Goal: Find specific page/section: Find specific page/section

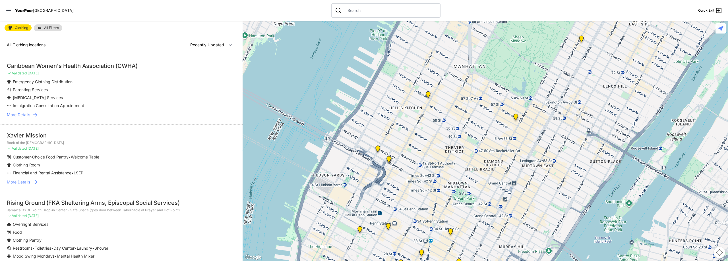
select select "nearby"
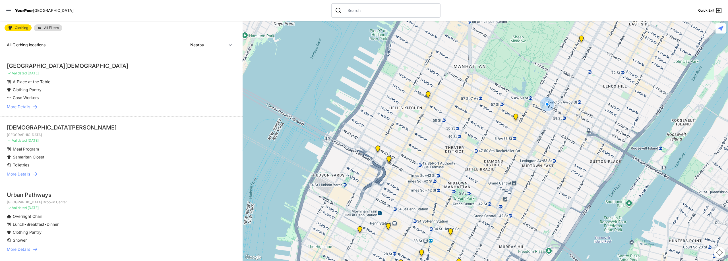
drag, startPoint x: 590, startPoint y: 61, endPoint x: 566, endPoint y: 59, distance: 23.7
click at [526, 88] on div at bounding box center [484, 141] width 485 height 240
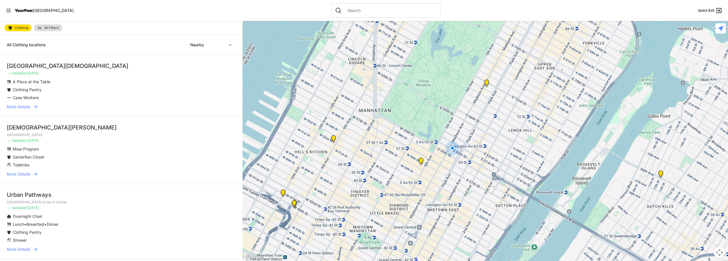
drag, startPoint x: 511, startPoint y: 83, endPoint x: 477, endPoint y: 103, distance: 39.2
click at [477, 103] on div at bounding box center [484, 141] width 485 height 240
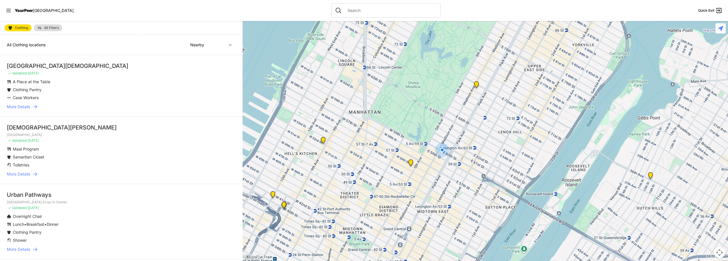
drag, startPoint x: 488, startPoint y: 123, endPoint x: 465, endPoint y: 78, distance: 49.7
click at [468, 127] on div at bounding box center [484, 141] width 485 height 240
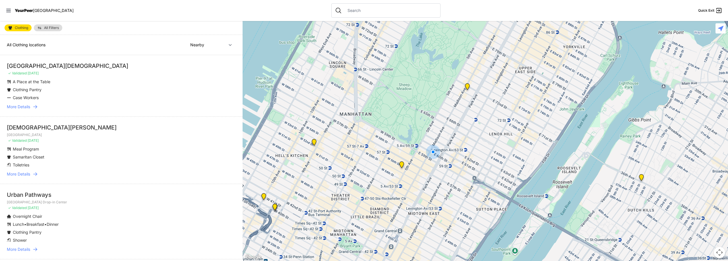
click at [468, 86] on img "Manhattan" at bounding box center [467, 87] width 7 height 9
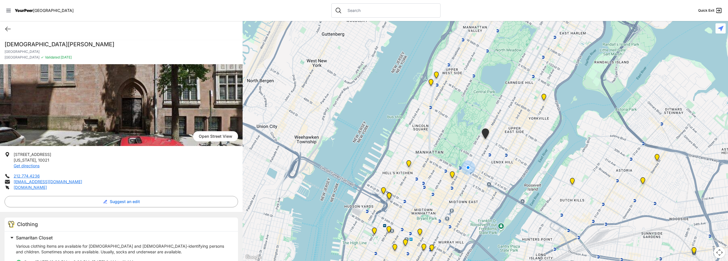
click at [37, 45] on h1 "[DEMOGRAPHIC_DATA][PERSON_NAME]" at bounding box center [121, 44] width 233 height 8
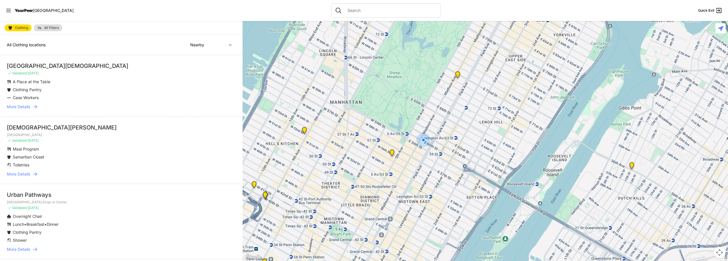
drag, startPoint x: 576, startPoint y: 125, endPoint x: 450, endPoint y: 161, distance: 130.7
click at [450, 161] on div at bounding box center [484, 141] width 485 height 240
select select "recentlyUpdated"
